Goal: Task Accomplishment & Management: Use online tool/utility

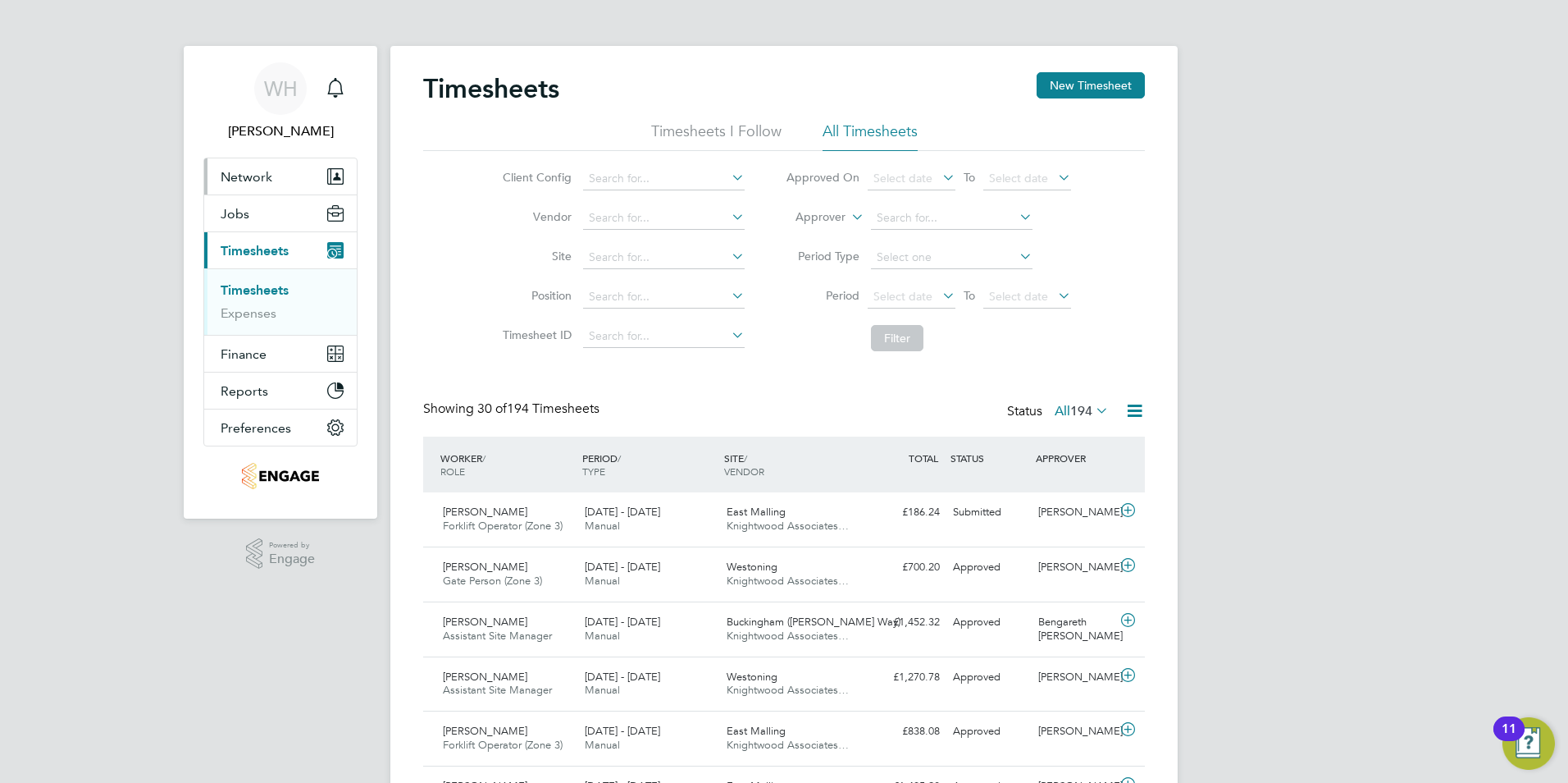
click at [243, 175] on span "Network" at bounding box center [247, 177] width 52 height 15
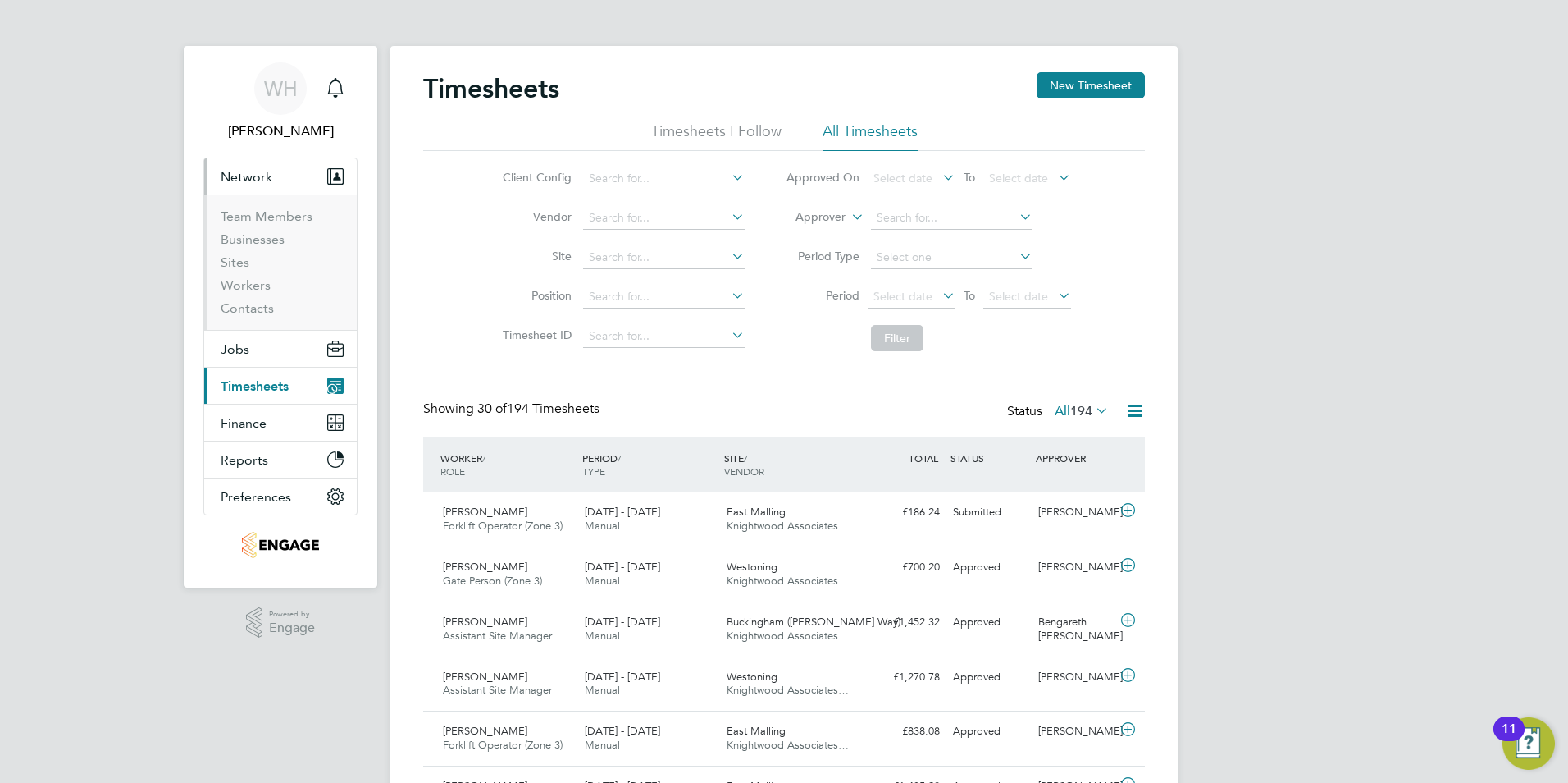
click at [245, 391] on span "Timesheets" at bounding box center [255, 386] width 69 height 15
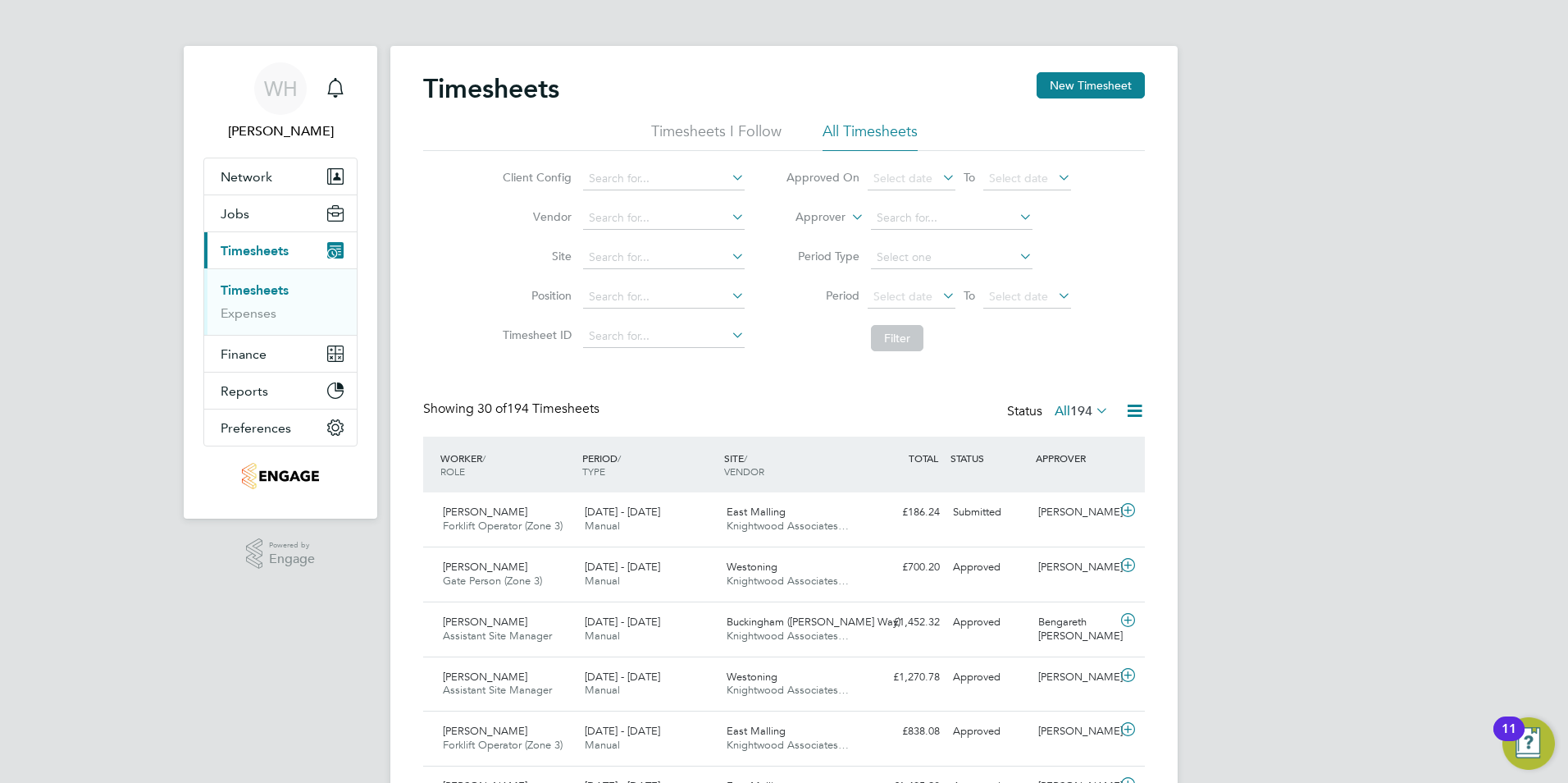
click at [254, 290] on link "Timesheets" at bounding box center [255, 290] width 69 height 15
click at [263, 291] on link "Timesheets" at bounding box center [255, 290] width 69 height 15
click at [257, 251] on span "Timesheets" at bounding box center [255, 251] width 69 height 15
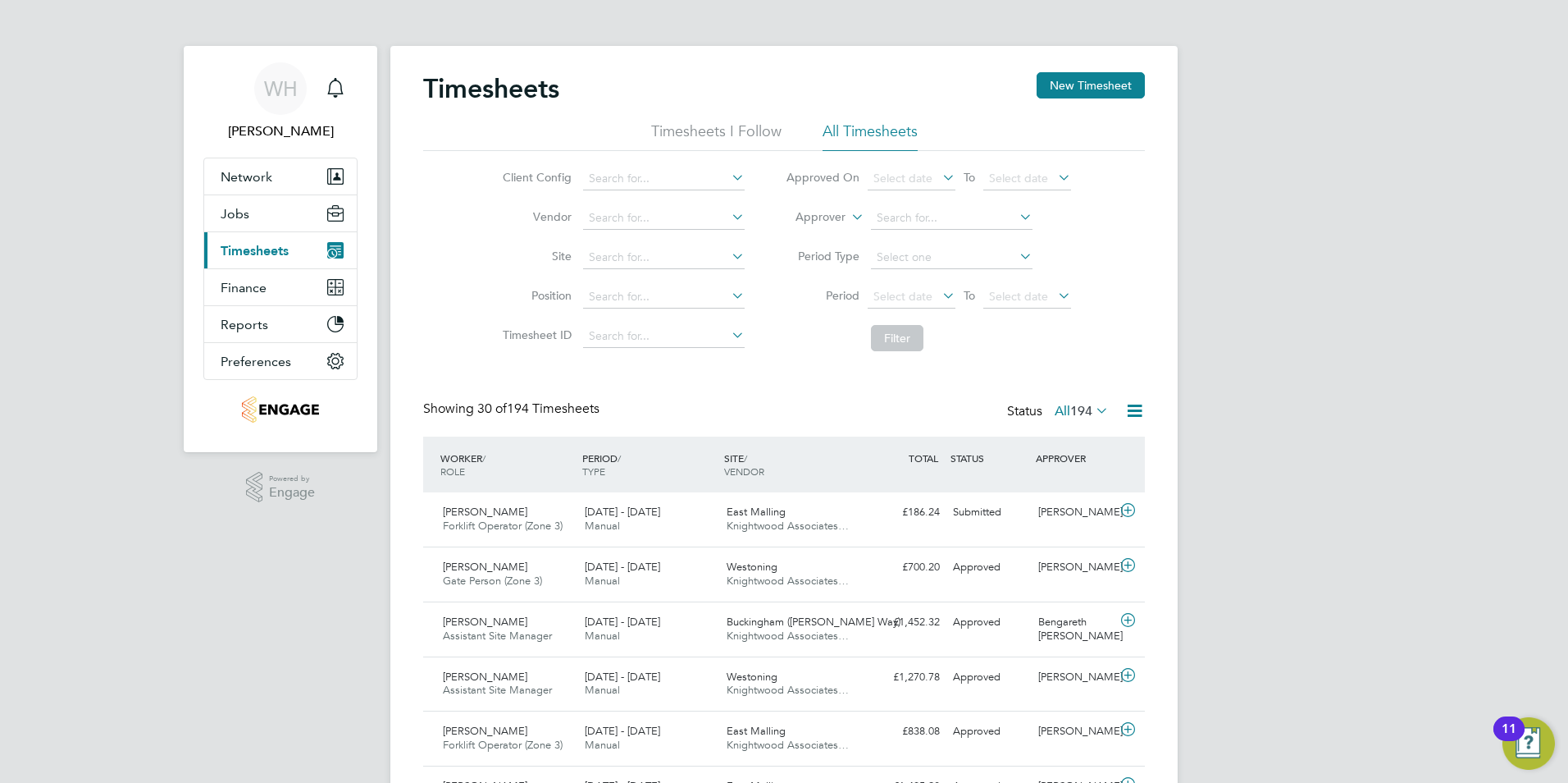
click at [250, 249] on span "Timesheets" at bounding box center [255, 251] width 69 height 15
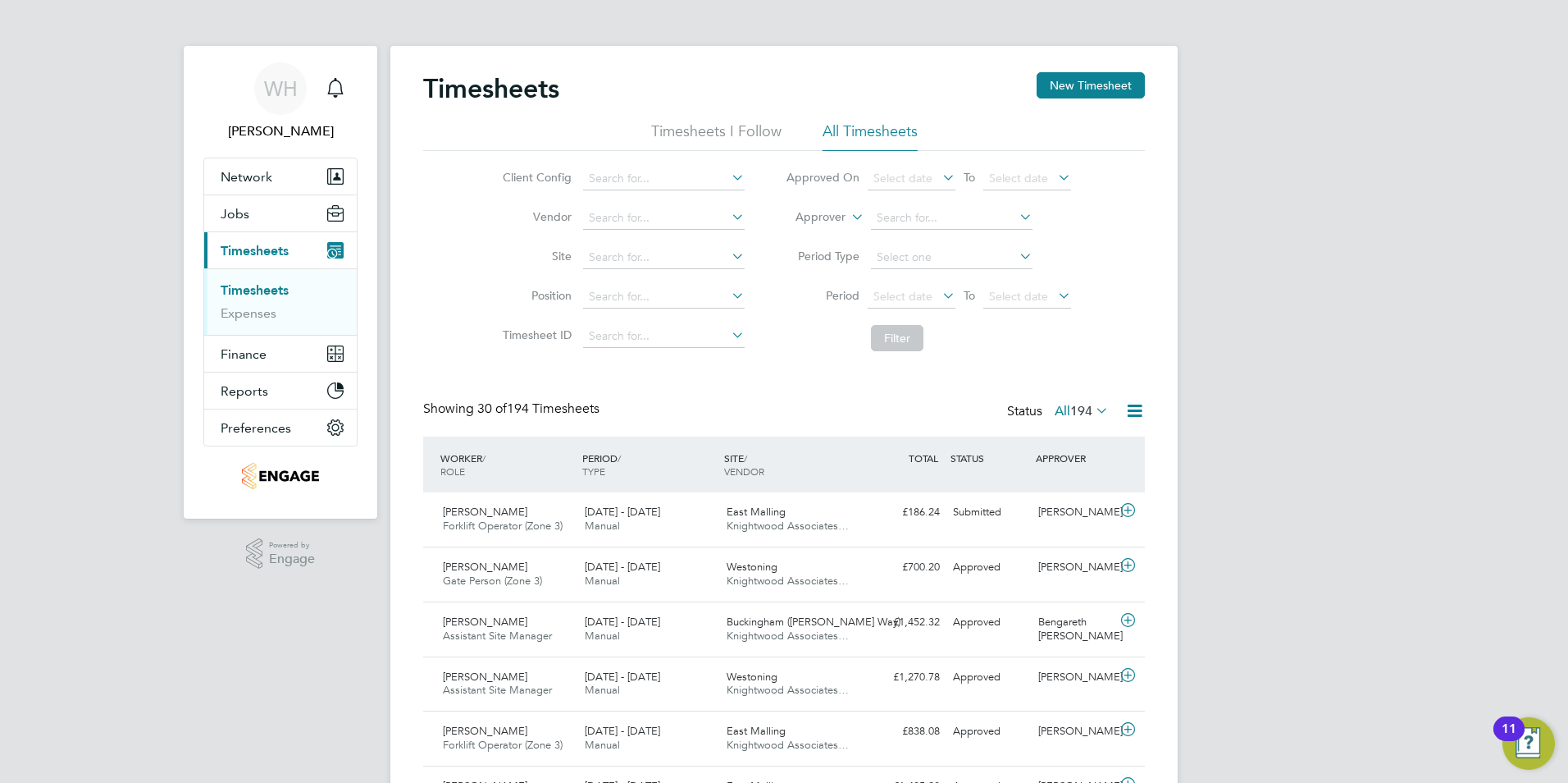
click at [254, 293] on link "Timesheets" at bounding box center [255, 290] width 69 height 15
click at [245, 358] on span "Finance" at bounding box center [244, 354] width 46 height 15
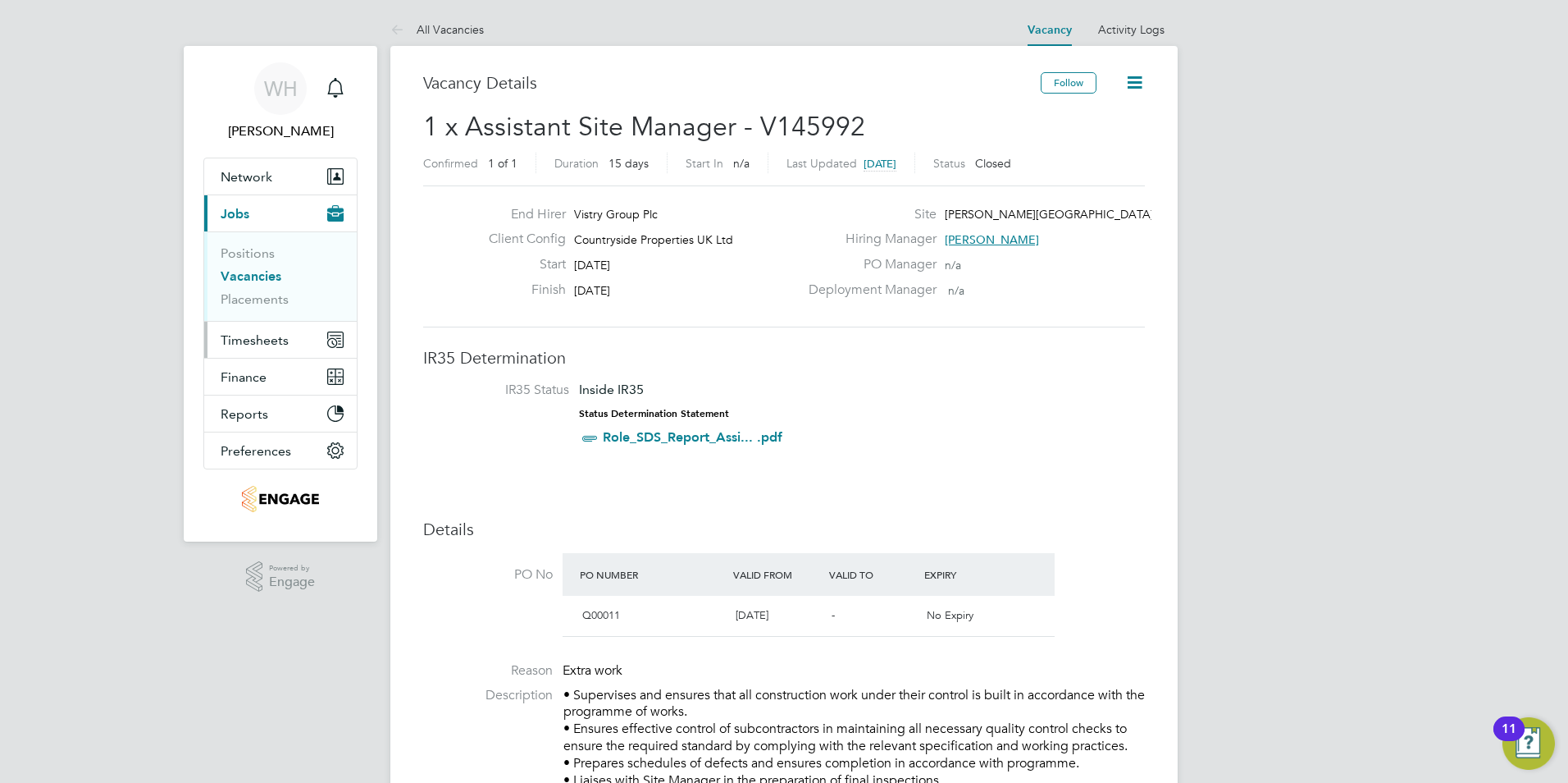
click at [249, 339] on span "Timesheets" at bounding box center [255, 340] width 69 height 15
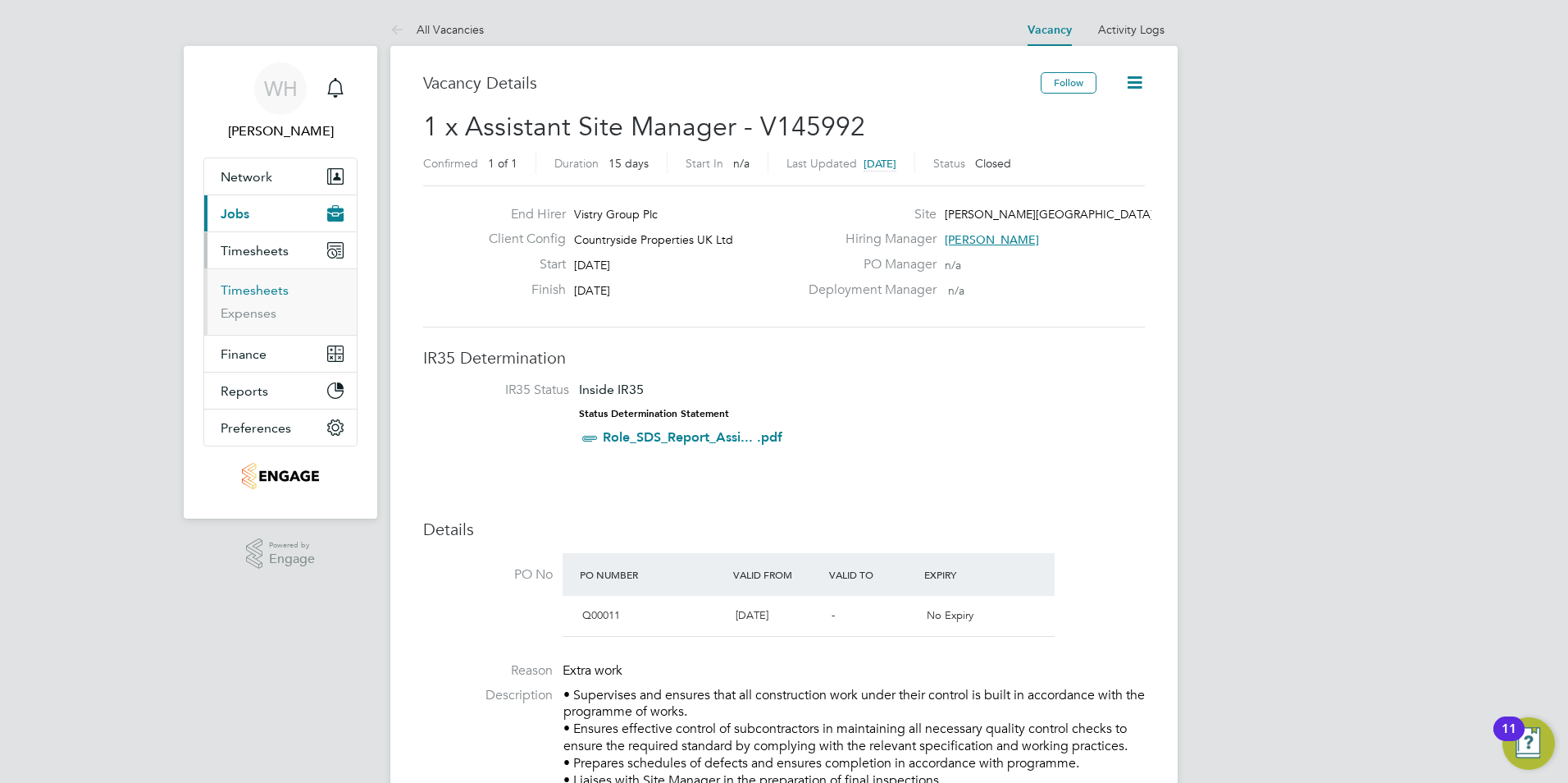
click at [256, 293] on link "Timesheets" at bounding box center [255, 290] width 69 height 15
